Goal: Task Accomplishment & Management: Use online tool/utility

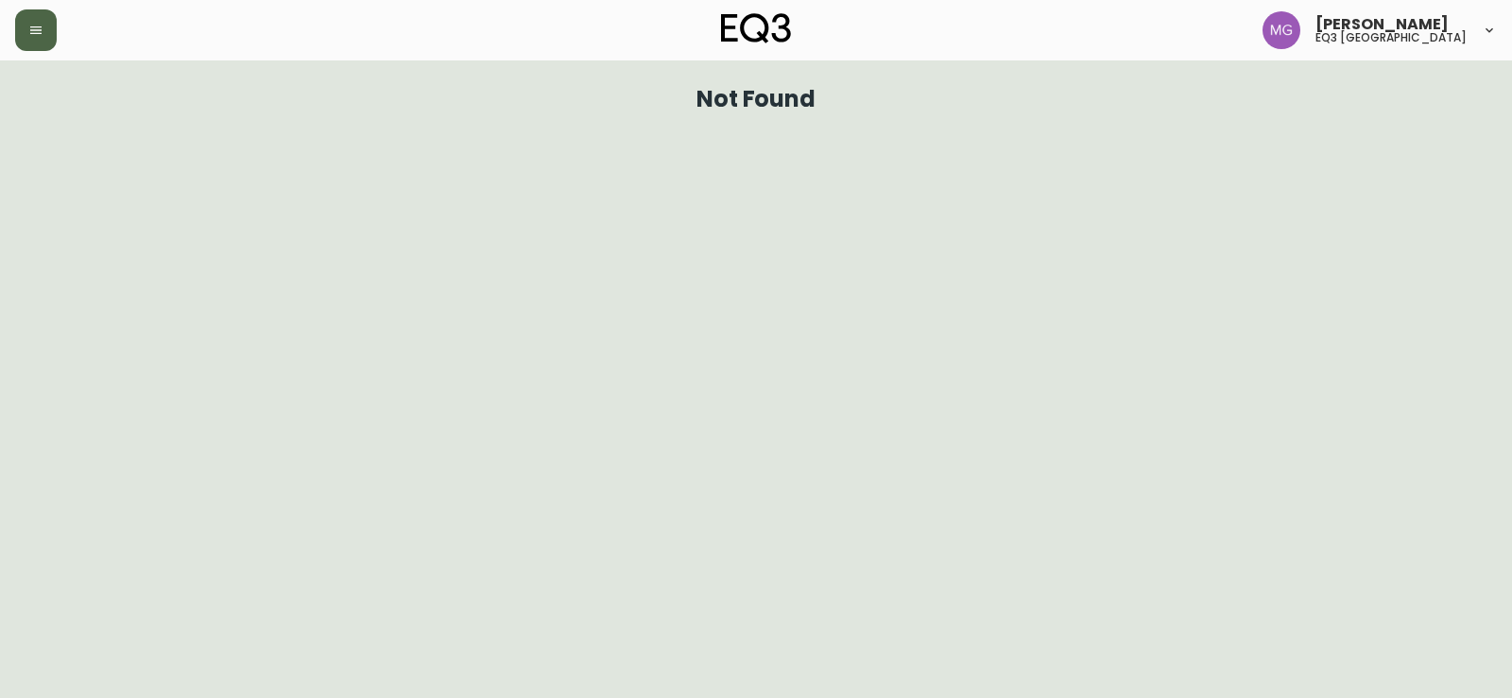
click at [22, 43] on button "button" at bounding box center [36, 30] width 42 height 42
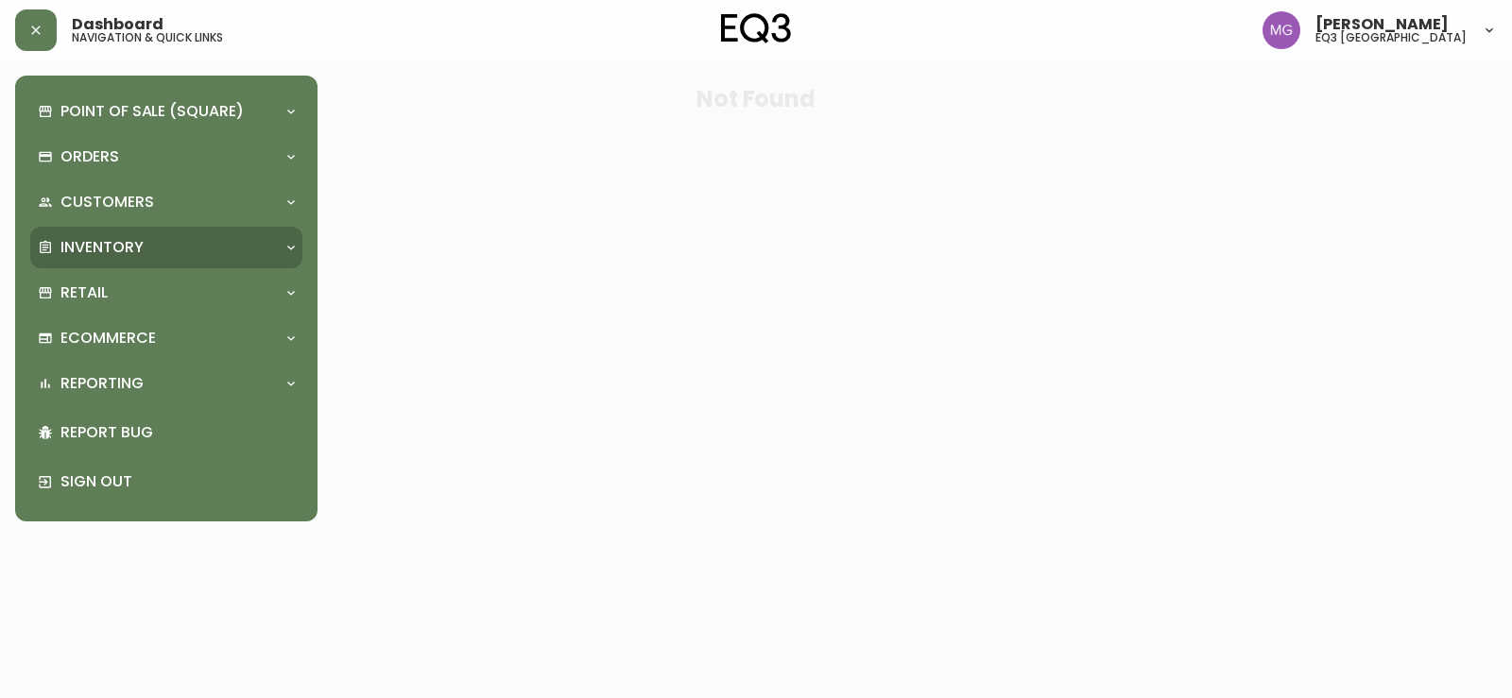
click at [105, 254] on p "Inventory" at bounding box center [101, 247] width 83 height 21
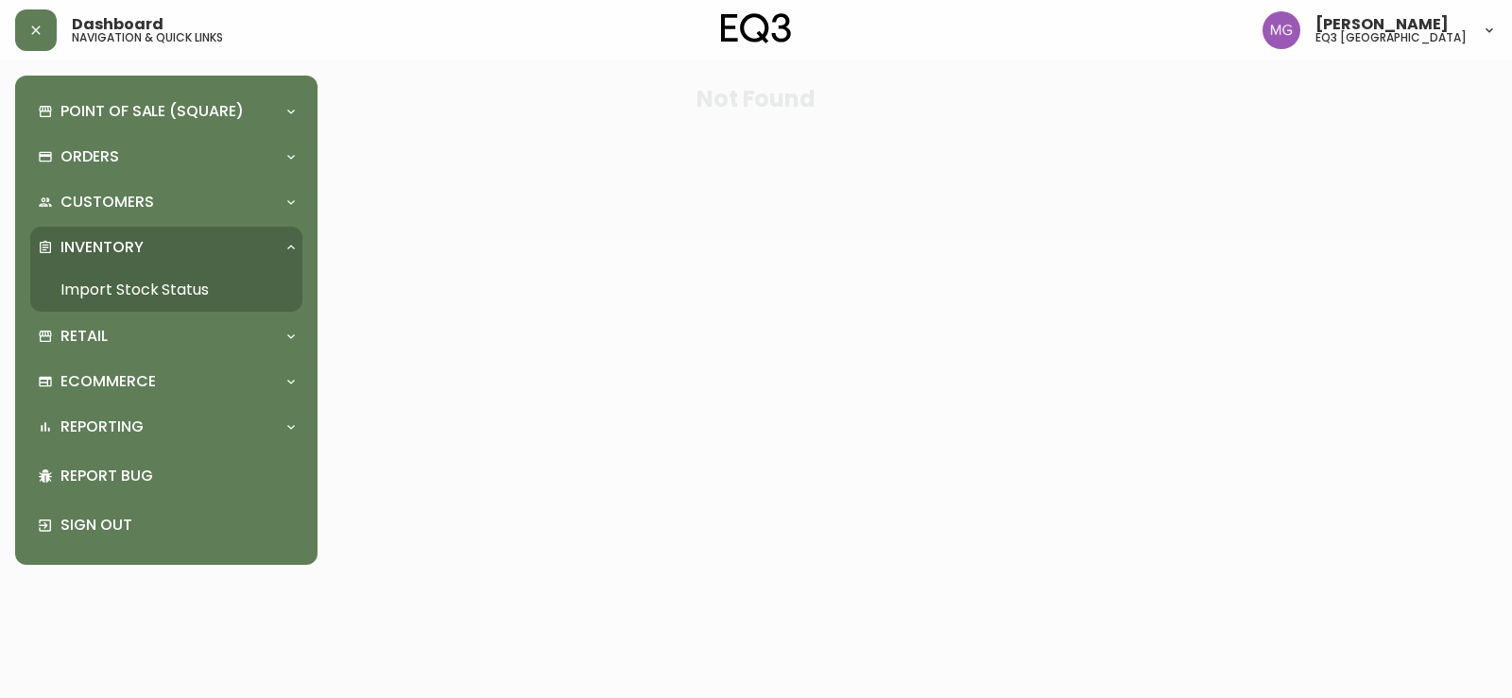
click at [131, 301] on link "Import Stock Status" at bounding box center [166, 289] width 272 height 43
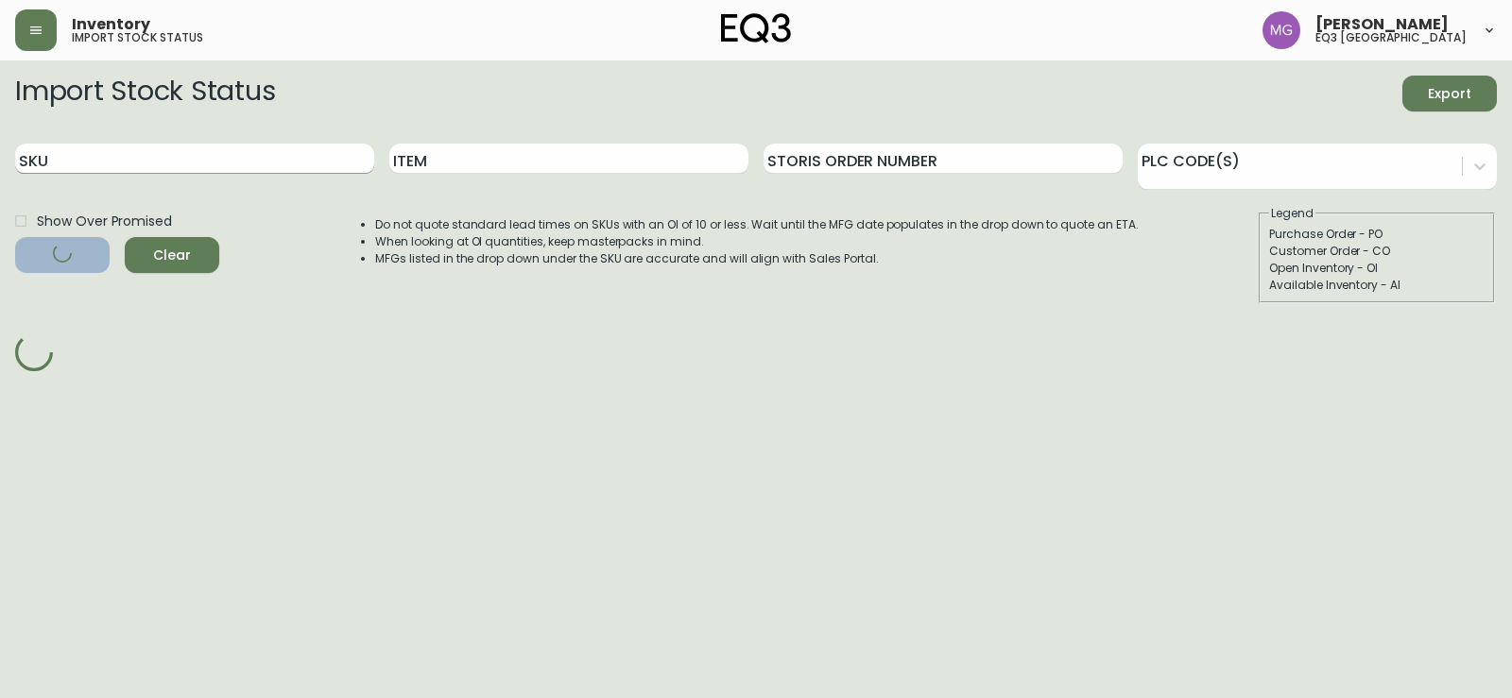
click at [181, 169] on input "SKU" at bounding box center [194, 159] width 359 height 30
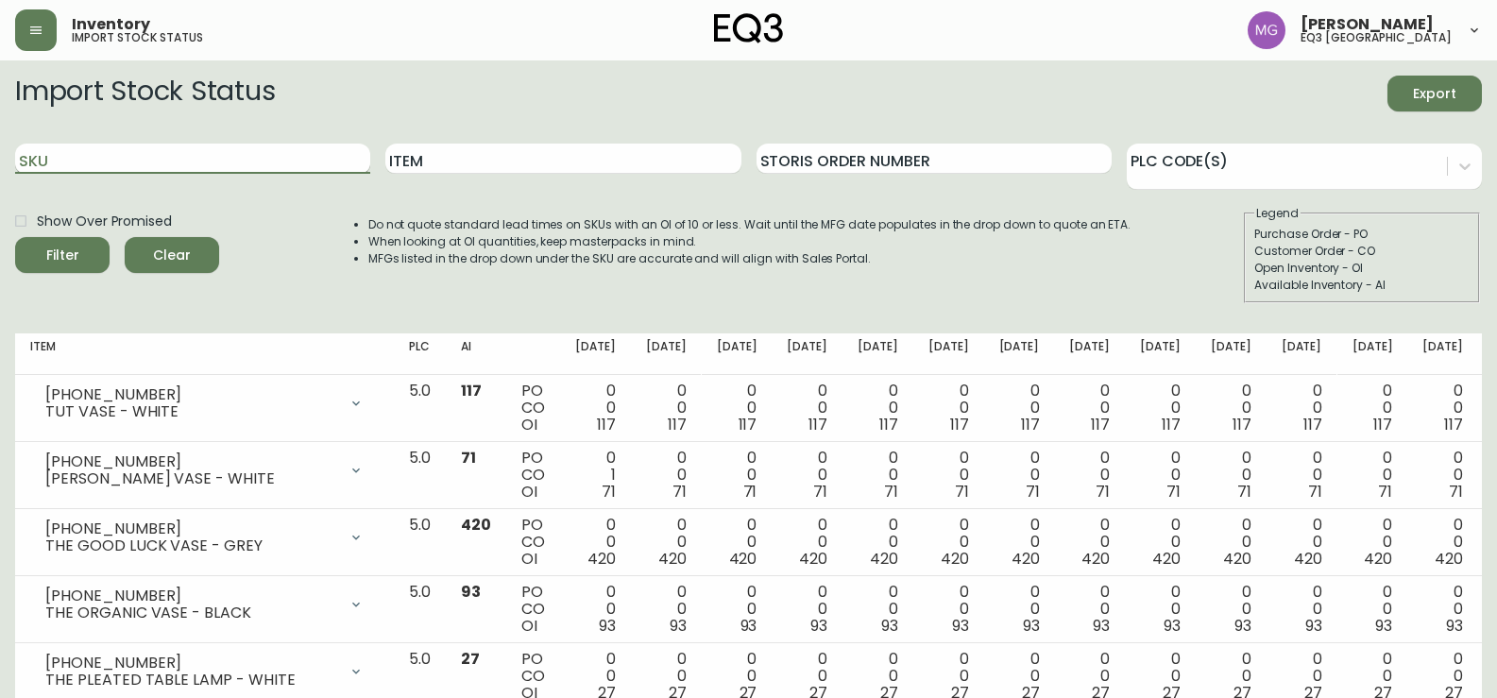
click at [182, 163] on input "SKU" at bounding box center [192, 159] width 355 height 30
paste input "3180-116-0"
type input "3180-116-0"
click at [15, 237] on button "Filter" at bounding box center [62, 255] width 94 height 36
